Goal: Task Accomplishment & Management: Manage account settings

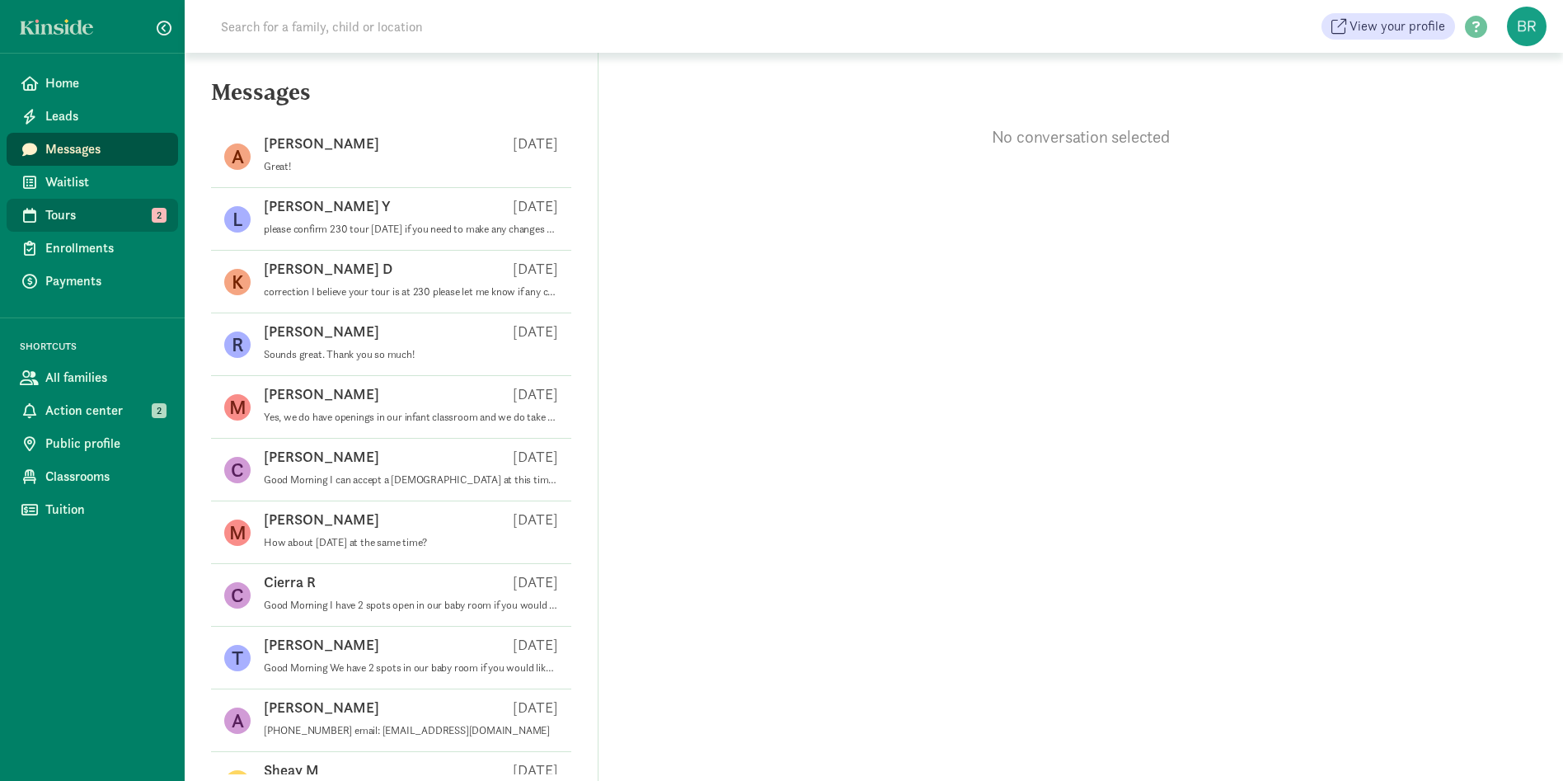
click at [118, 212] on span "Tours" at bounding box center [105, 215] width 120 height 20
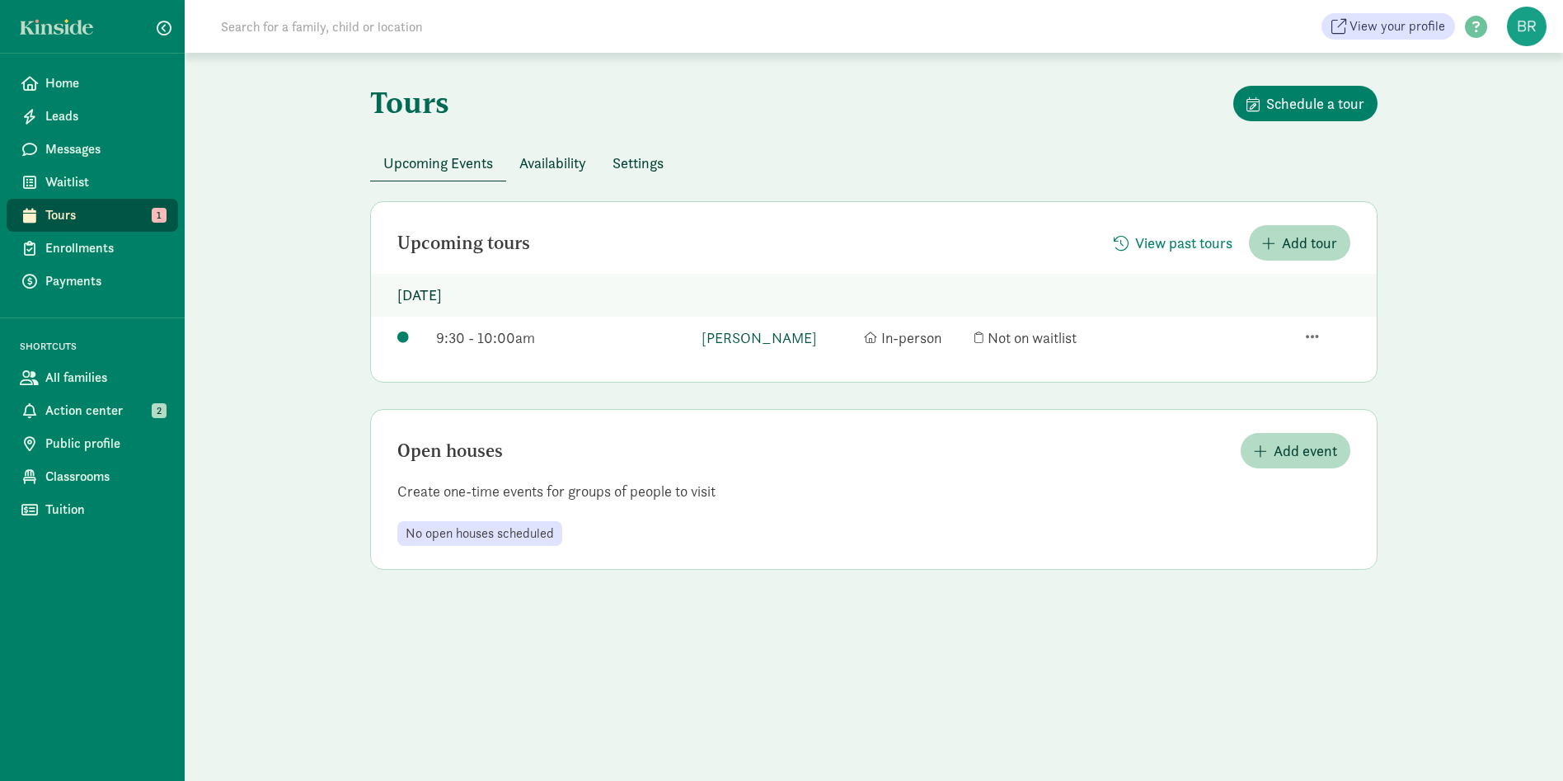
click at [783, 340] on link "[PERSON_NAME]" at bounding box center [778, 337] width 154 height 22
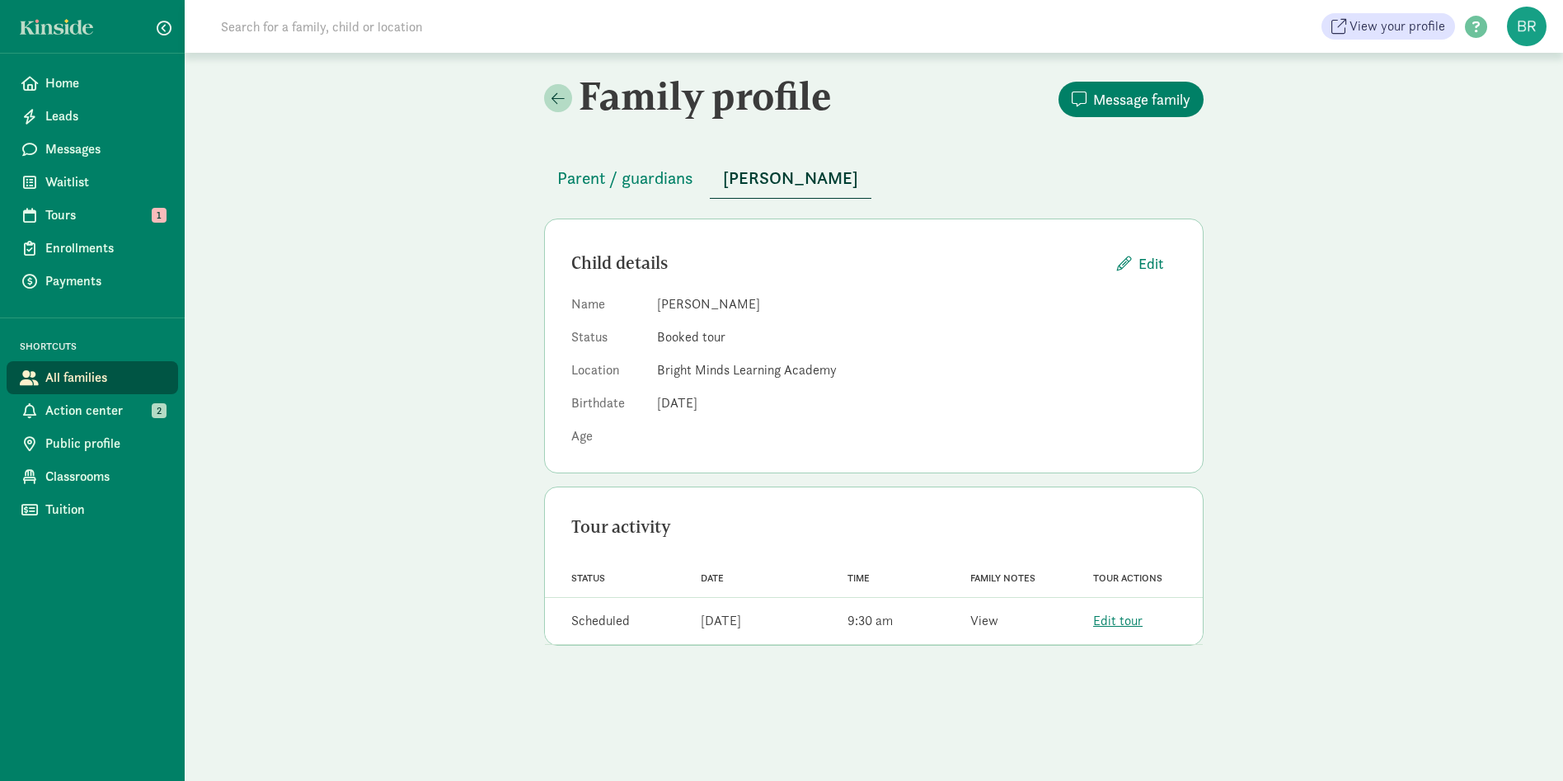
click at [985, 622] on link "View" at bounding box center [984, 620] width 28 height 17
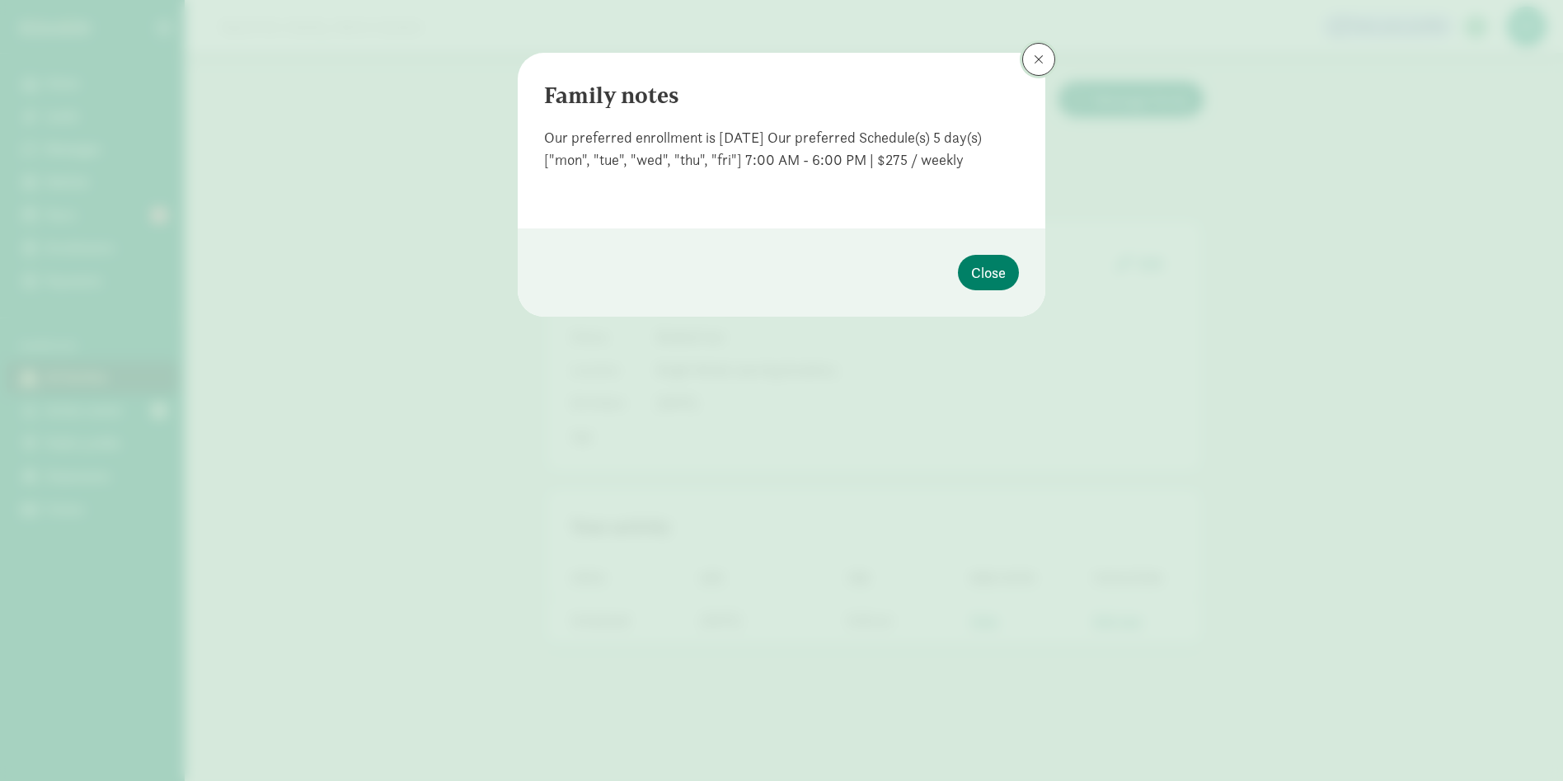
click at [1036, 59] on span at bounding box center [1039, 59] width 10 height 13
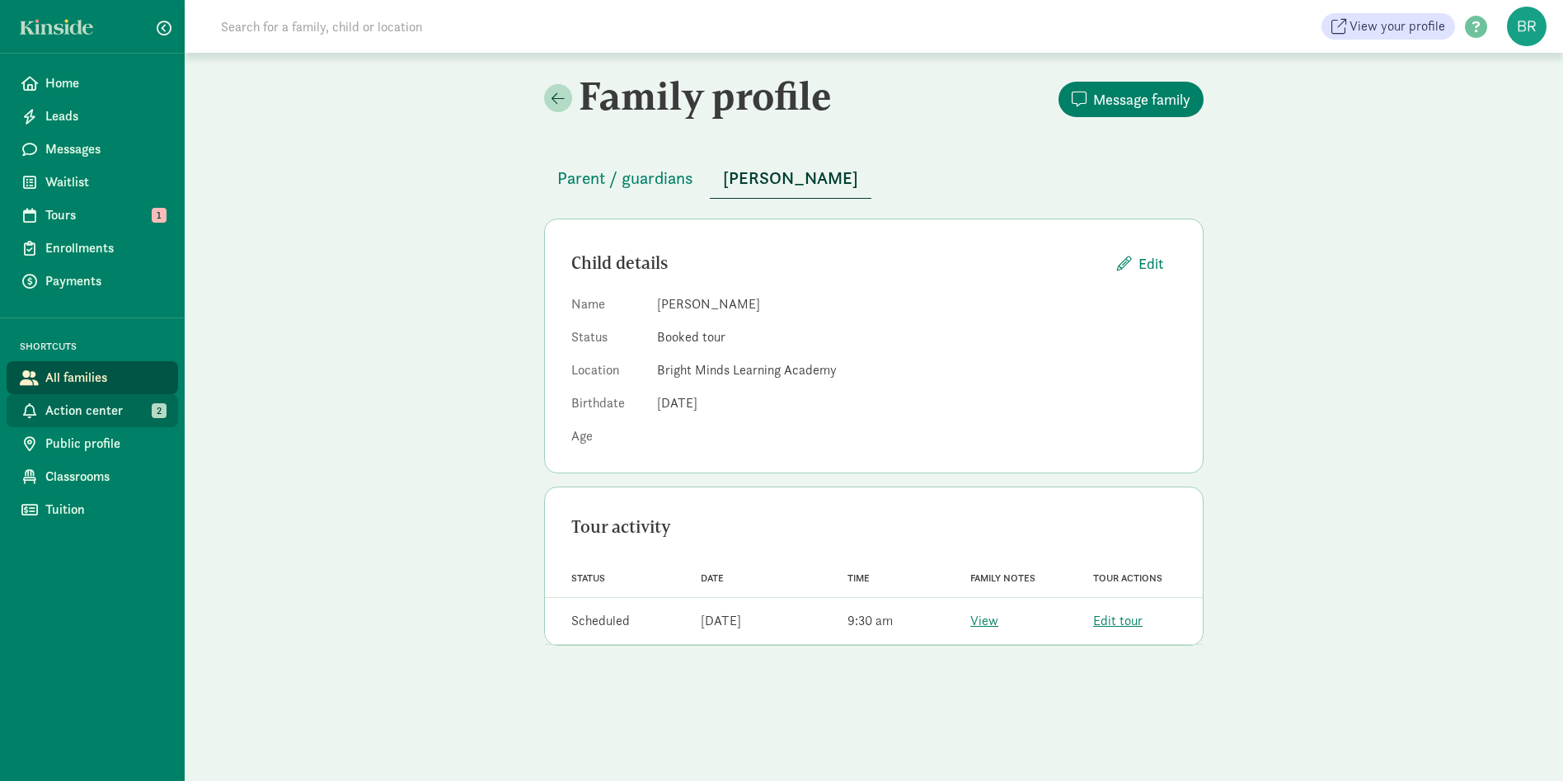
click at [110, 417] on span "Action center" at bounding box center [105, 411] width 120 height 20
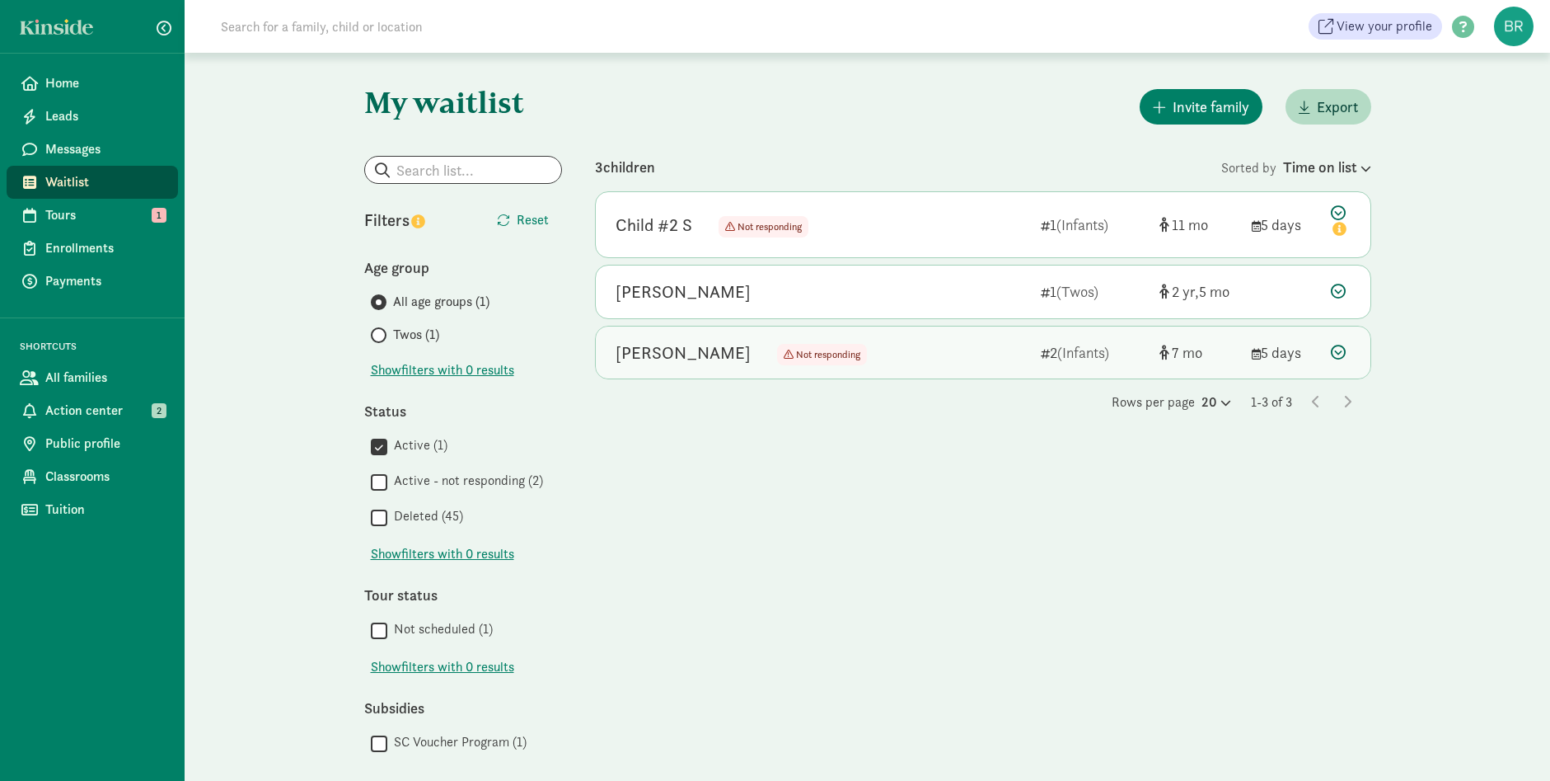
click at [1343, 351] on icon at bounding box center [1338, 352] width 15 height 15
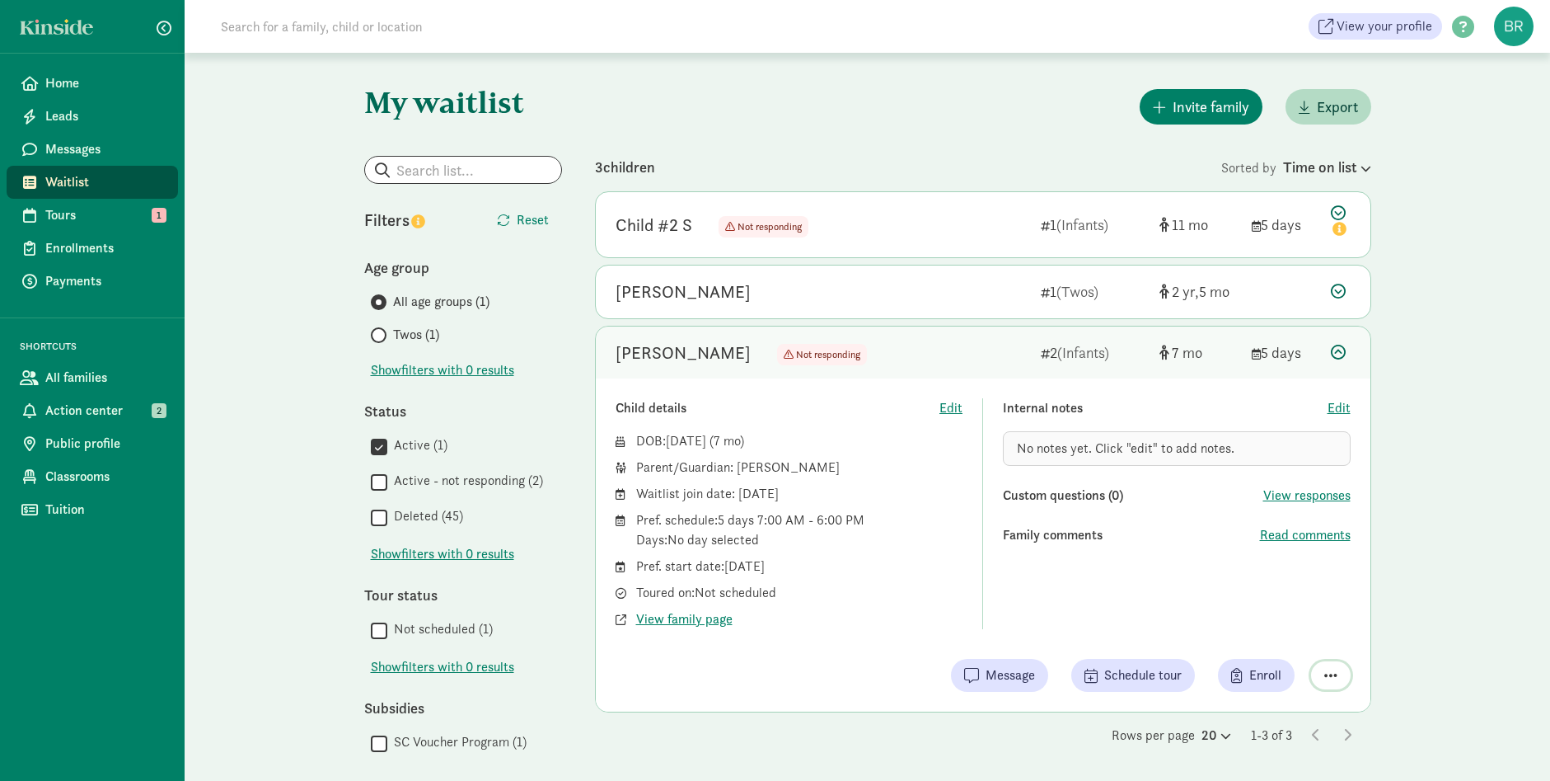
click at [1336, 670] on span "button" at bounding box center [1330, 675] width 13 height 15
click at [1335, 643] on div "Remove from list" at bounding box center [1283, 633] width 135 height 46
click at [1324, 638] on div "Remove from list" at bounding box center [1285, 633] width 101 height 20
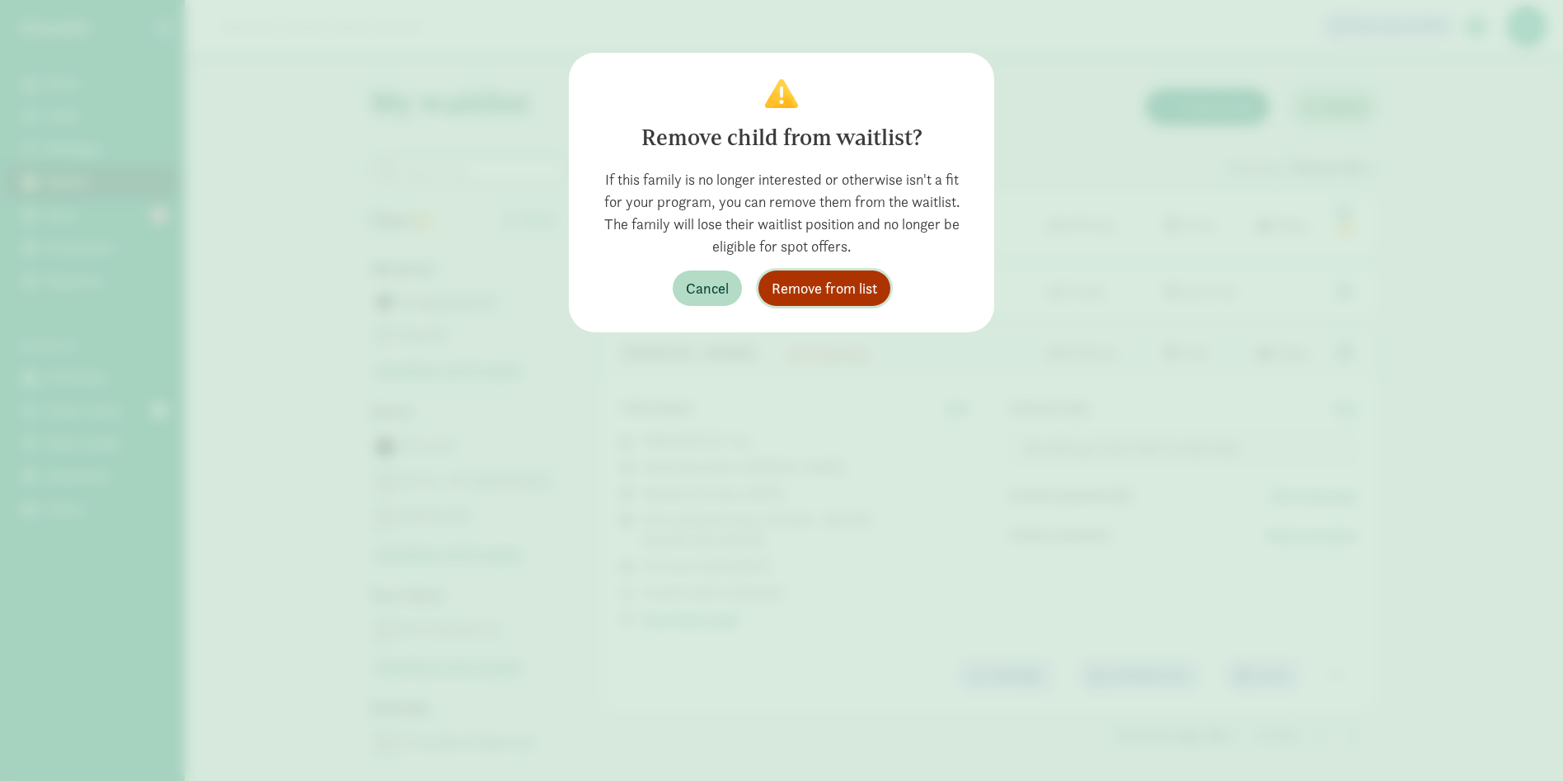
click at [838, 284] on span "Remove from list" at bounding box center [823, 288] width 105 height 22
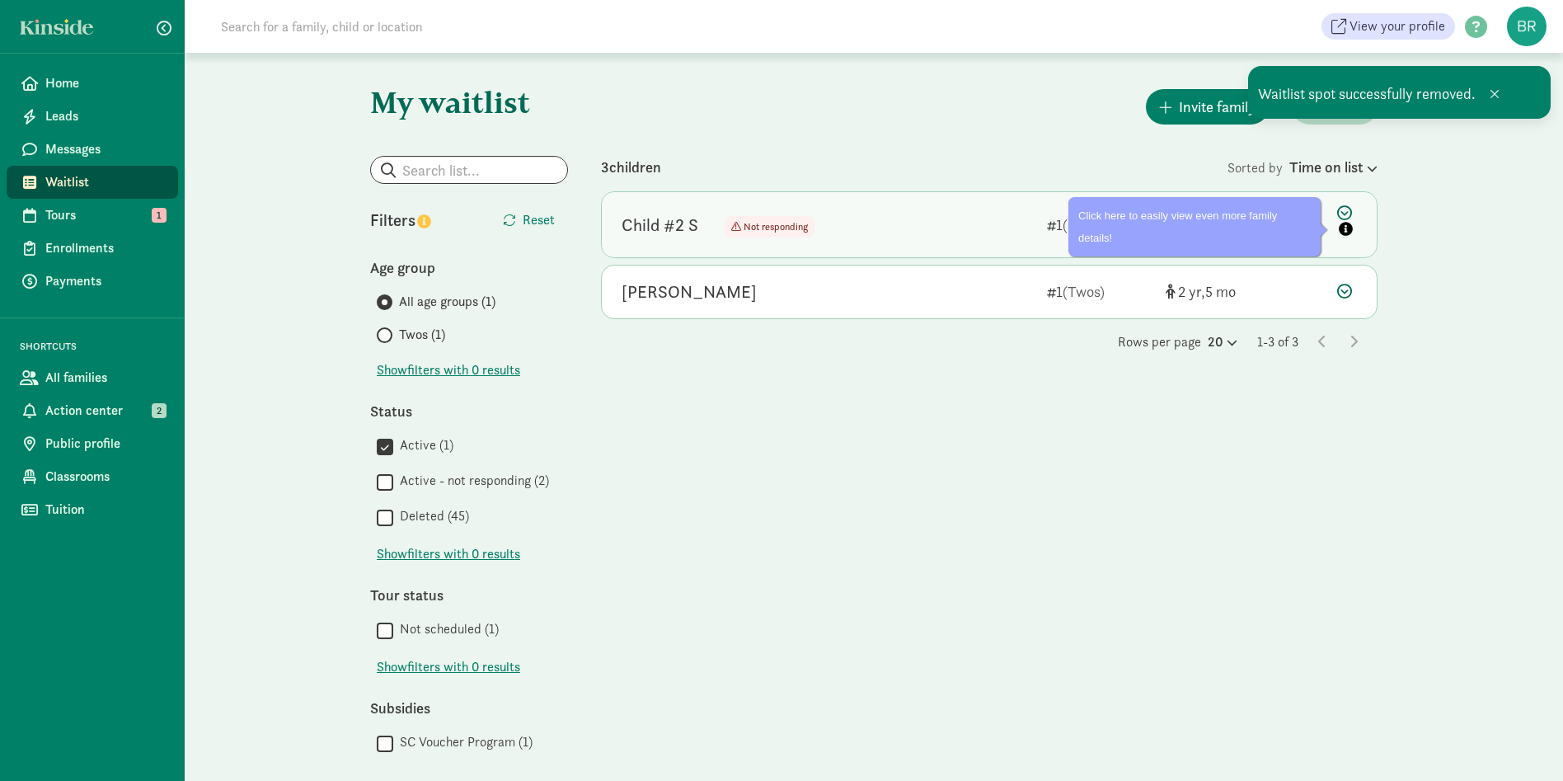
click at [1348, 214] on icon at bounding box center [1347, 222] width 20 height 35
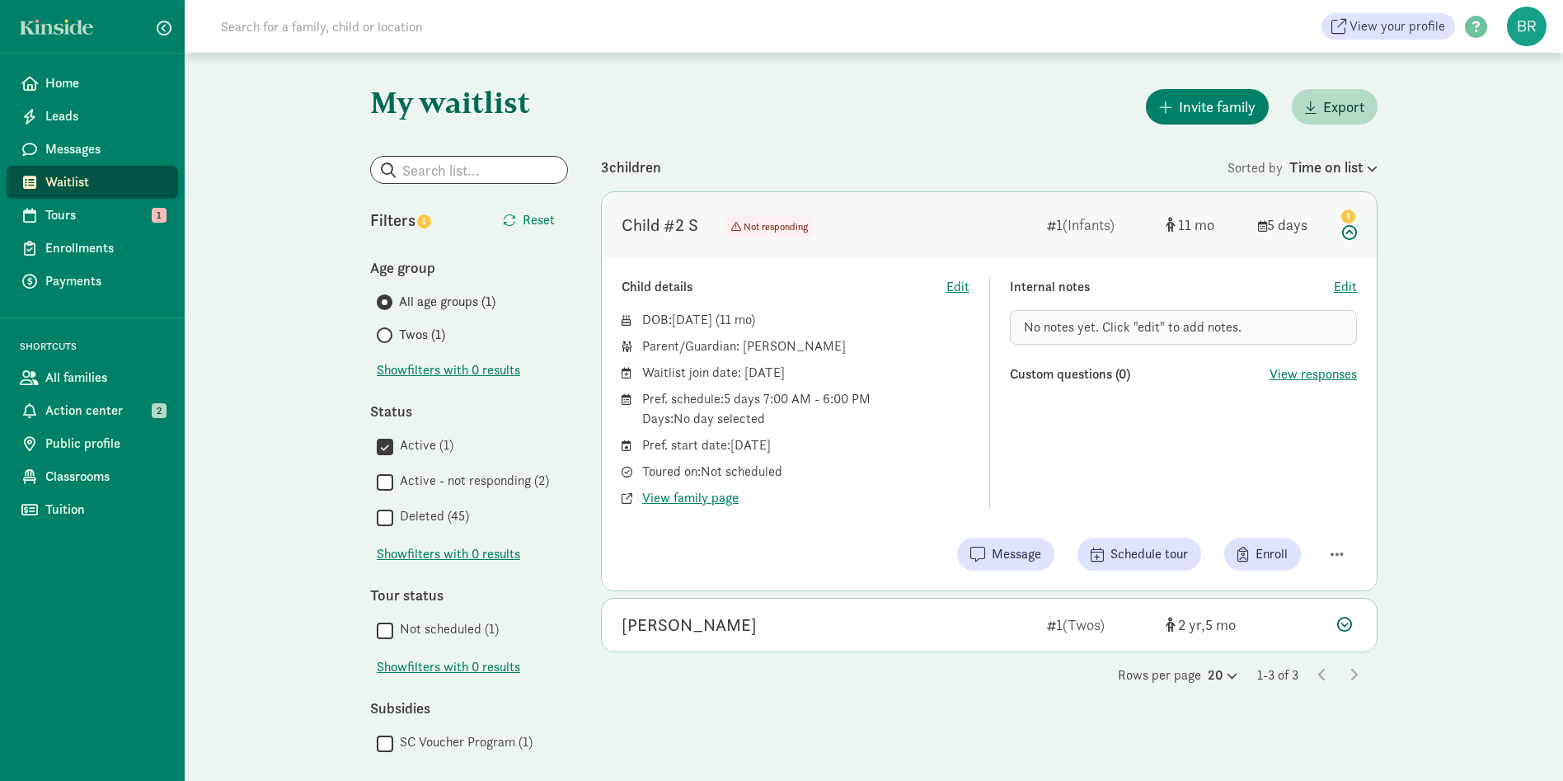
click at [248, 168] on div "My waitlist Invite family Export Show filters Filters Reset Age group All age g…" at bounding box center [874, 430] width 1378 height 754
